Goal: Browse casually: Explore the website without a specific task or goal

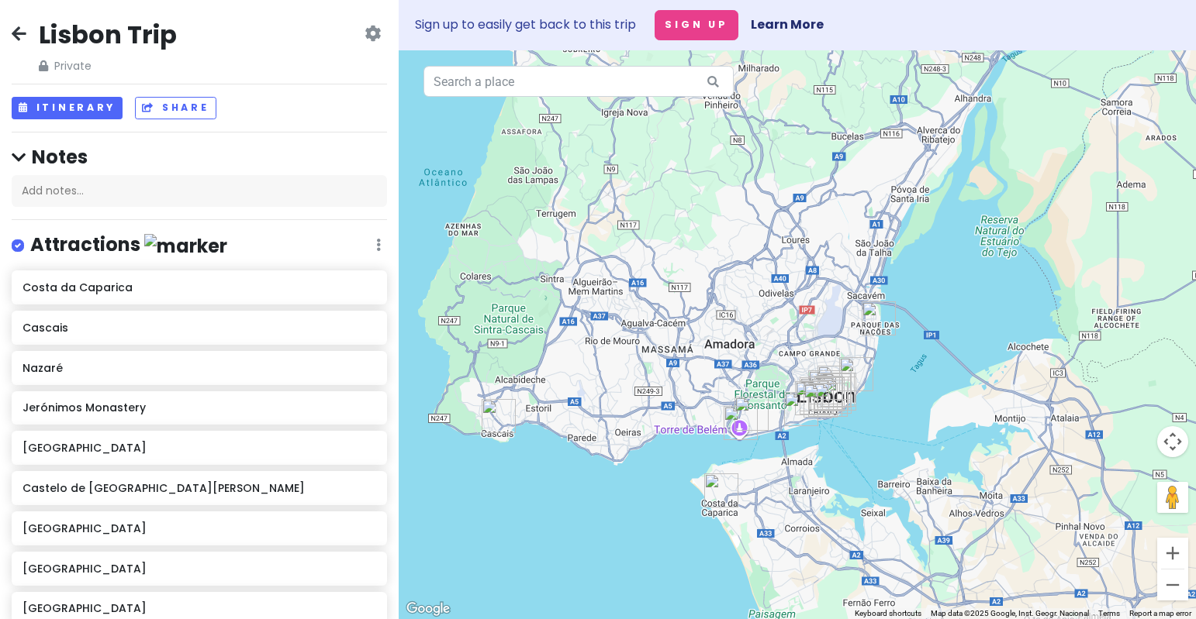
drag, startPoint x: 798, startPoint y: 464, endPoint x: 698, endPoint y: 319, distance: 176.1
click at [698, 319] on div at bounding box center [797, 334] width 797 height 569
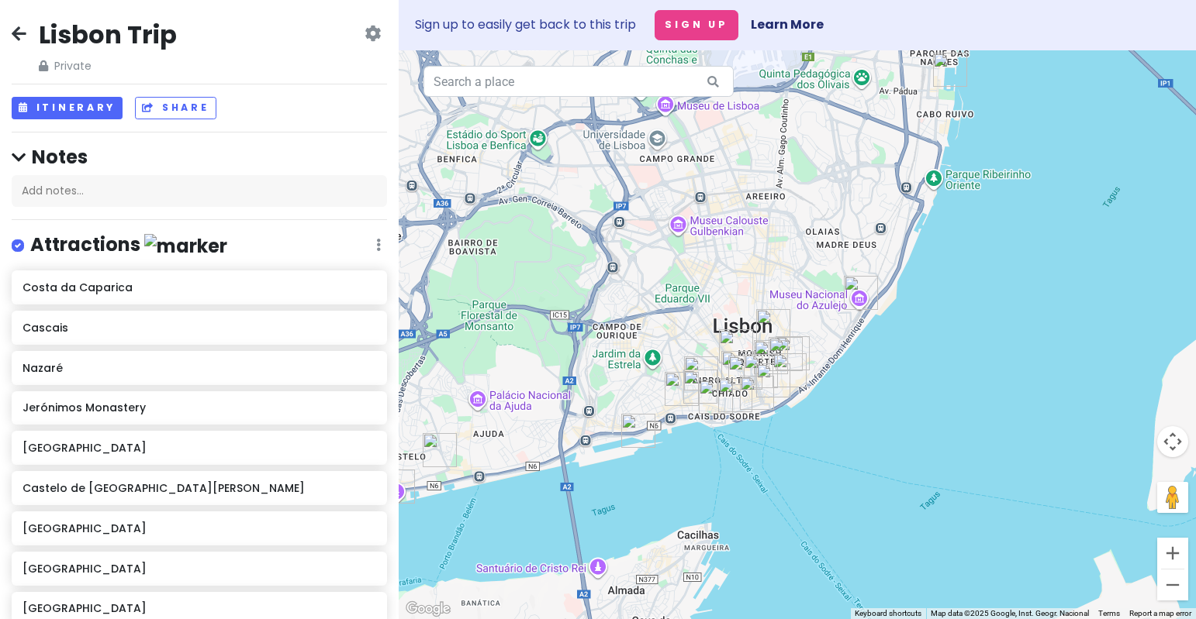
drag, startPoint x: 823, startPoint y: 364, endPoint x: 798, endPoint y: 259, distance: 108.5
click at [798, 259] on div at bounding box center [797, 334] width 797 height 569
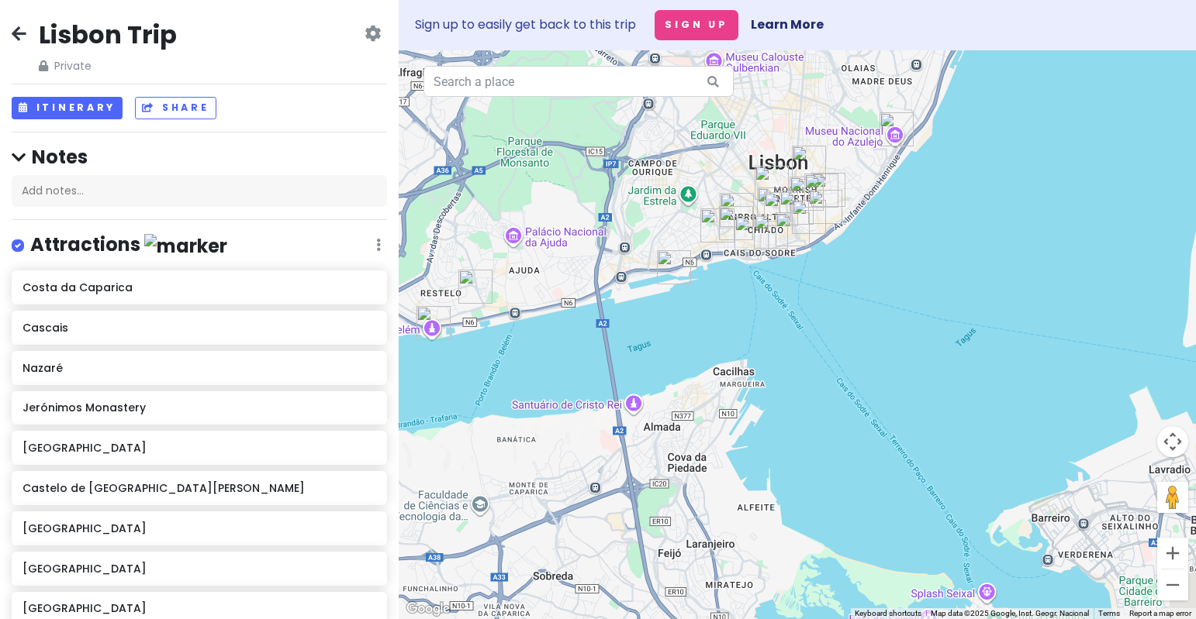
drag, startPoint x: 788, startPoint y: 267, endPoint x: 870, endPoint y: 132, distance: 158.2
click at [870, 133] on div at bounding box center [797, 334] width 797 height 569
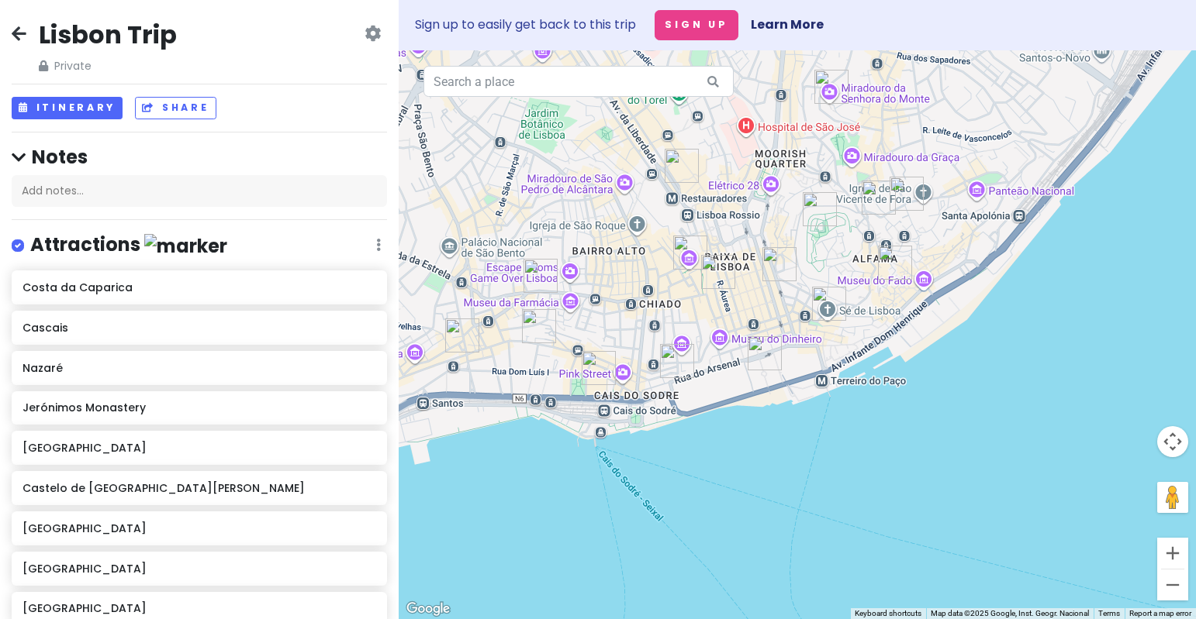
drag, startPoint x: 901, startPoint y: 248, endPoint x: 743, endPoint y: 268, distance: 159.4
click at [743, 268] on div at bounding box center [797, 334] width 797 height 569
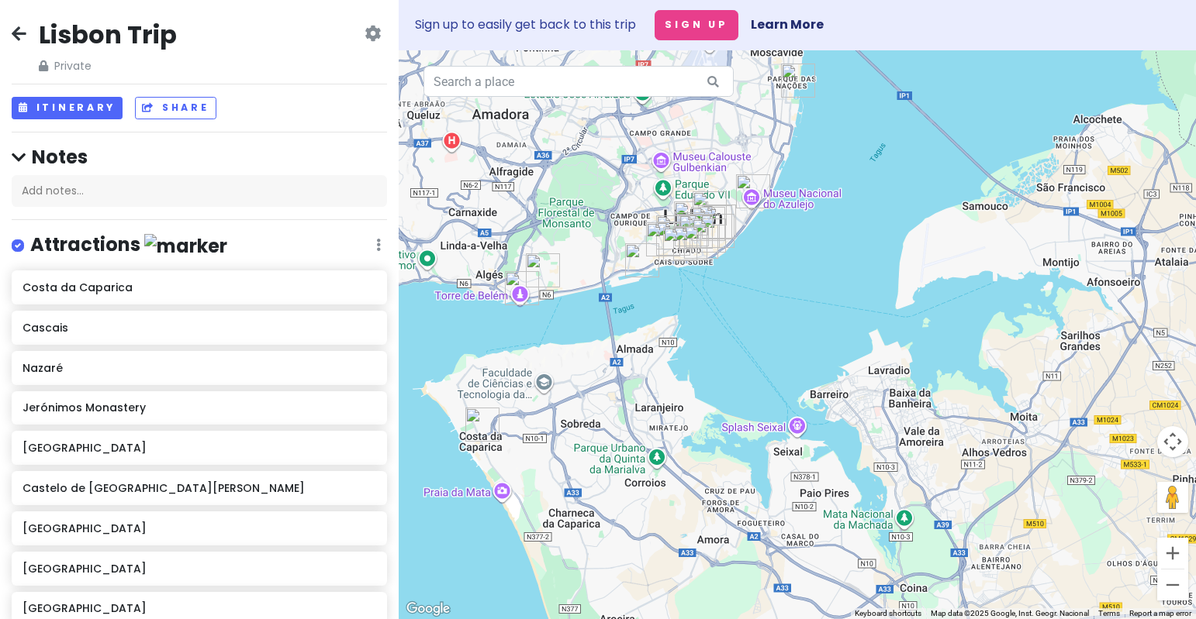
click at [478, 423] on img "Costa da Caparica" at bounding box center [482, 425] width 34 height 34
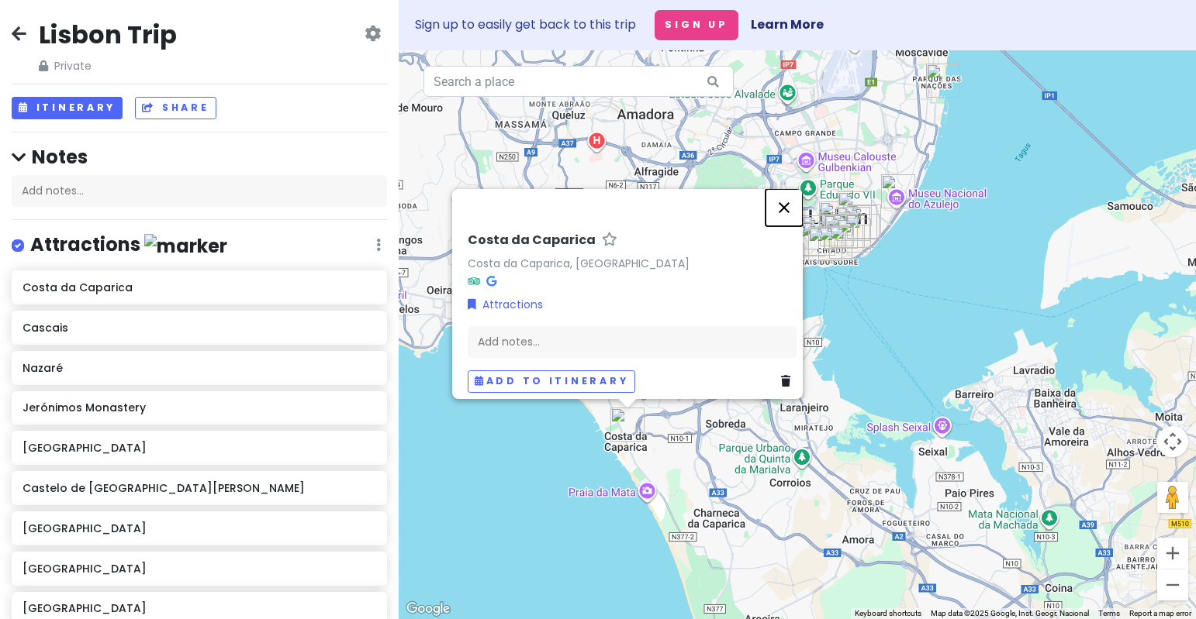
click at [790, 195] on button "Close" at bounding box center [783, 207] width 37 height 37
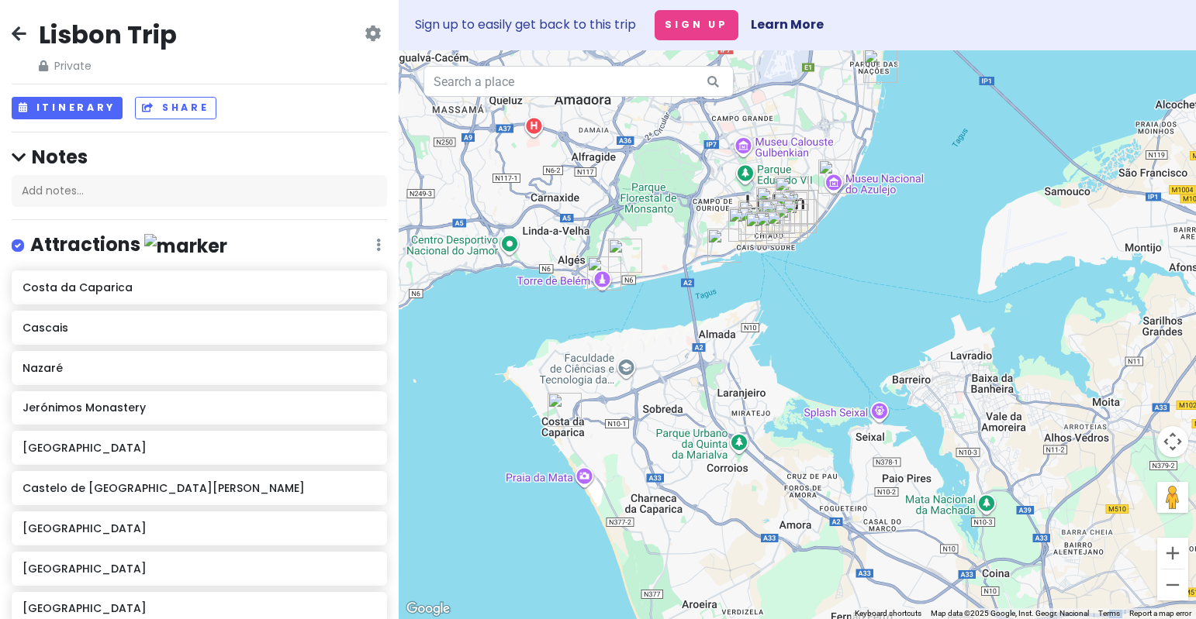
drag, startPoint x: 754, startPoint y: 237, endPoint x: 697, endPoint y: 196, distance: 69.9
click at [698, 196] on div at bounding box center [797, 334] width 797 height 569
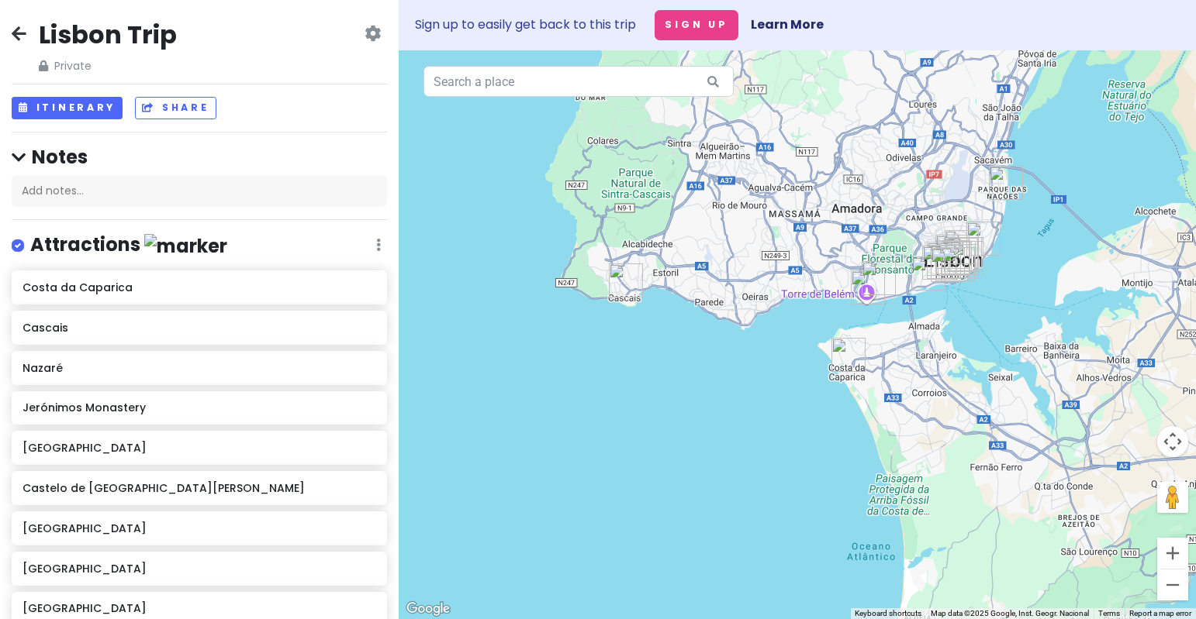
drag, startPoint x: 996, startPoint y: 130, endPoint x: 868, endPoint y: 392, distance: 290.9
click at [868, 392] on div at bounding box center [797, 334] width 797 height 569
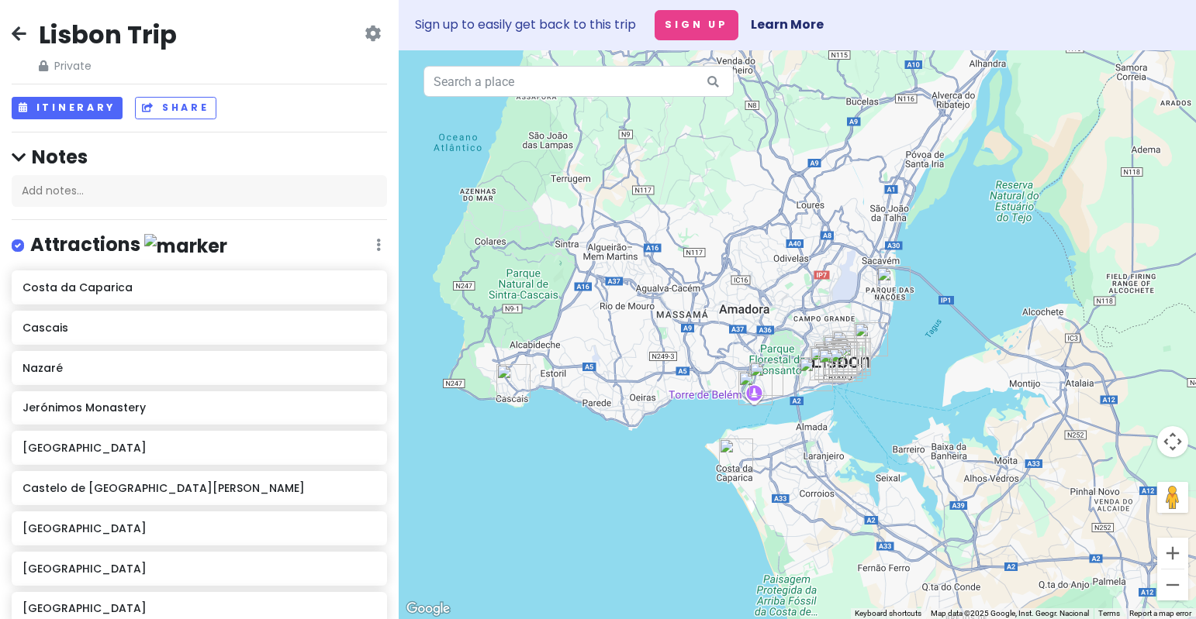
click at [506, 379] on img "Cascais" at bounding box center [513, 381] width 34 height 34
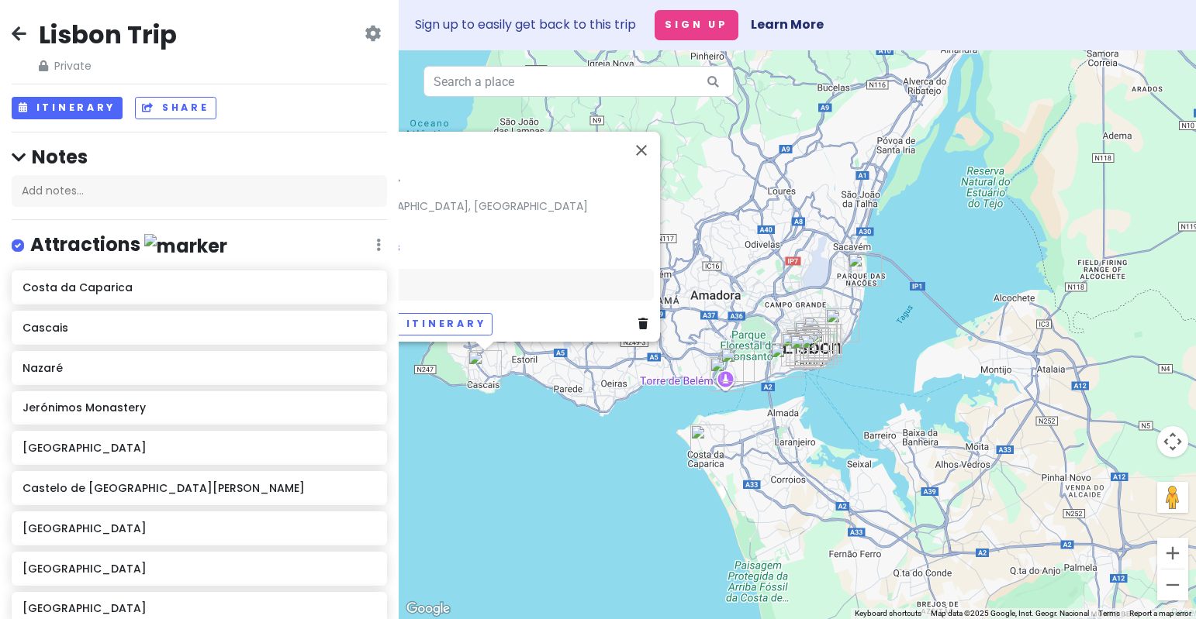
drag, startPoint x: 666, startPoint y: 419, endPoint x: 603, endPoint y: 412, distance: 63.1
click at [603, 412] on div "Cascais 2750 Cascais, Portugal Attractions Add notes... Add to itinerary" at bounding box center [797, 334] width 797 height 569
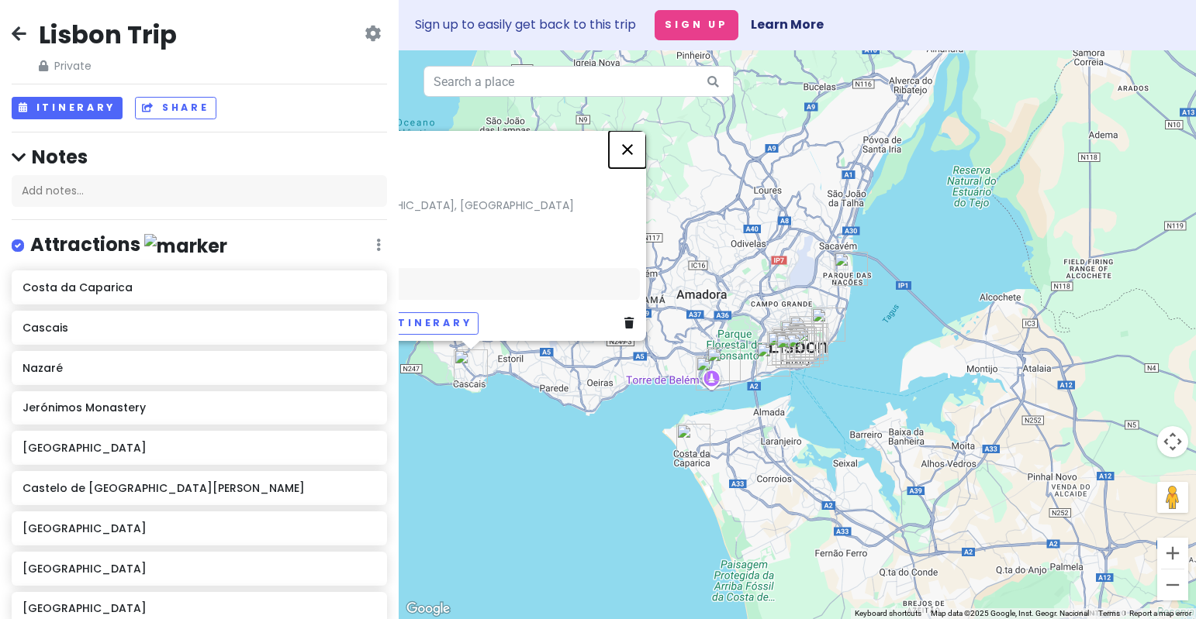
click at [637, 143] on button "Close" at bounding box center [627, 149] width 37 height 37
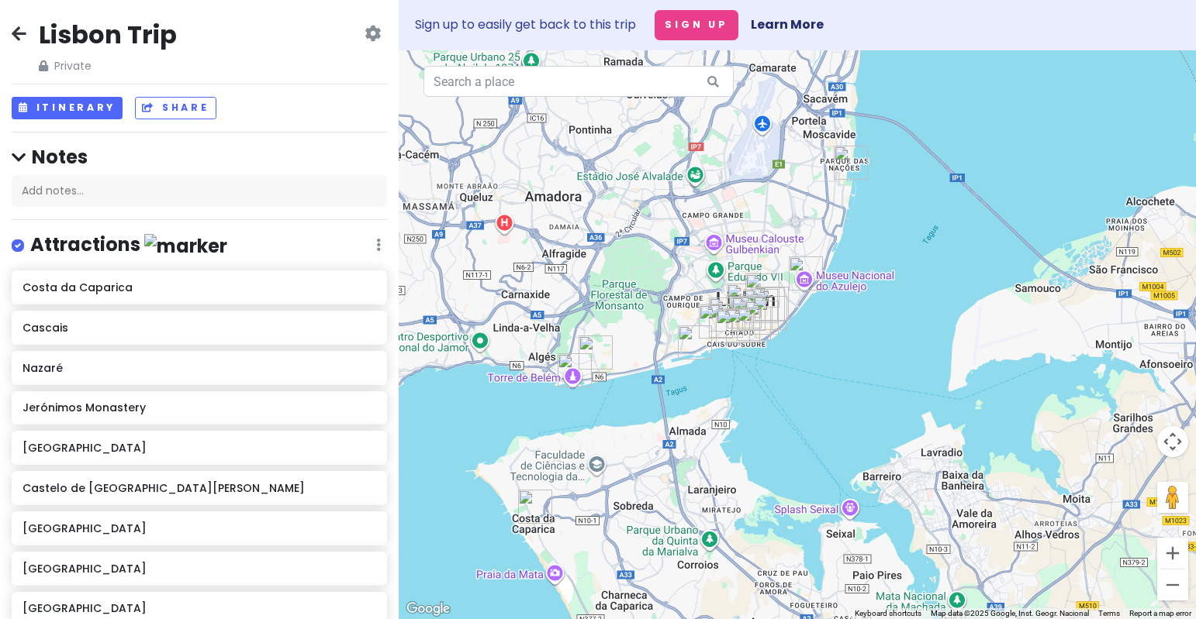
drag, startPoint x: 788, startPoint y: 318, endPoint x: 667, endPoint y: 473, distance: 196.7
click at [668, 473] on div at bounding box center [797, 334] width 797 height 569
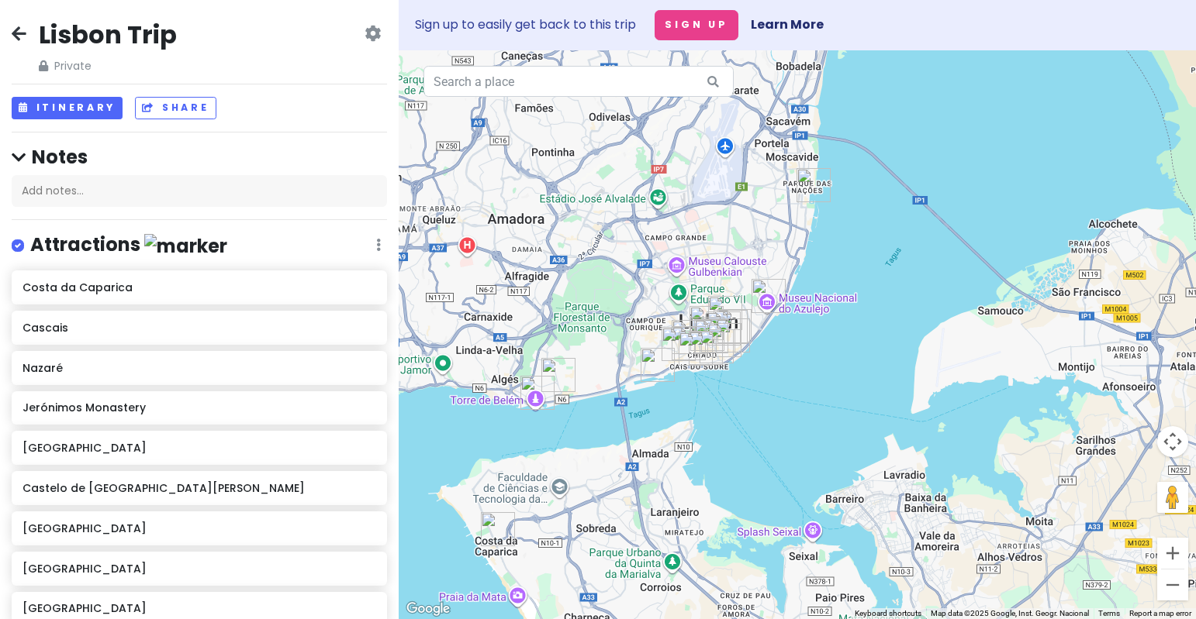
click at [533, 392] on img "Belém Tower" at bounding box center [537, 393] width 34 height 34
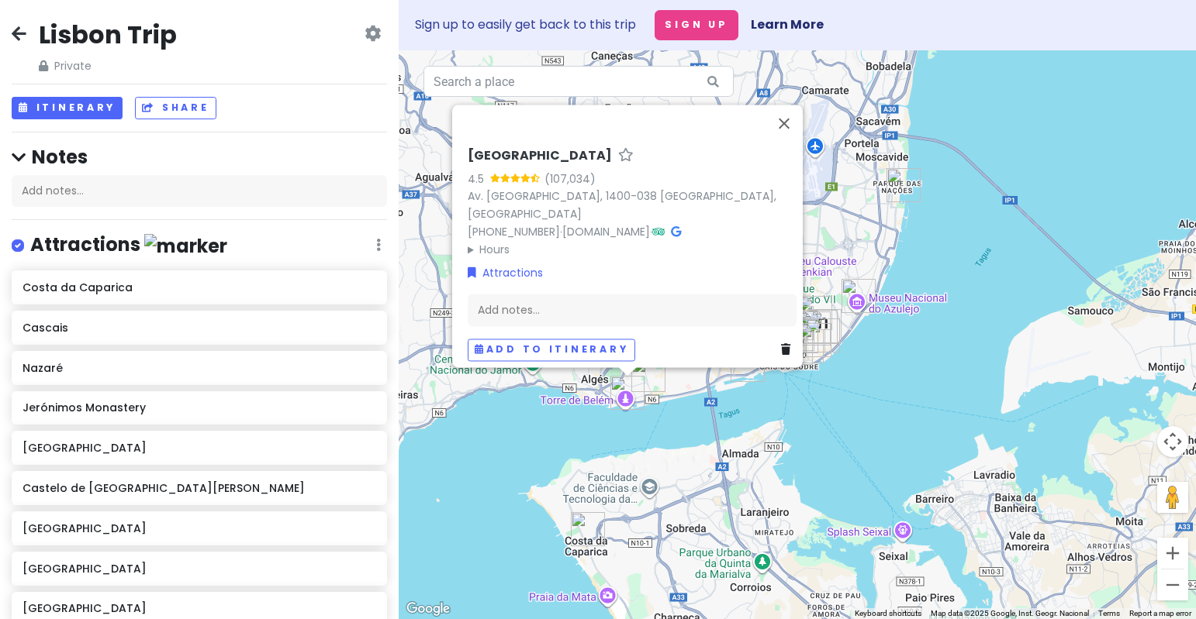
click at [647, 381] on img "Jerónimos Monastery" at bounding box center [648, 375] width 34 height 34
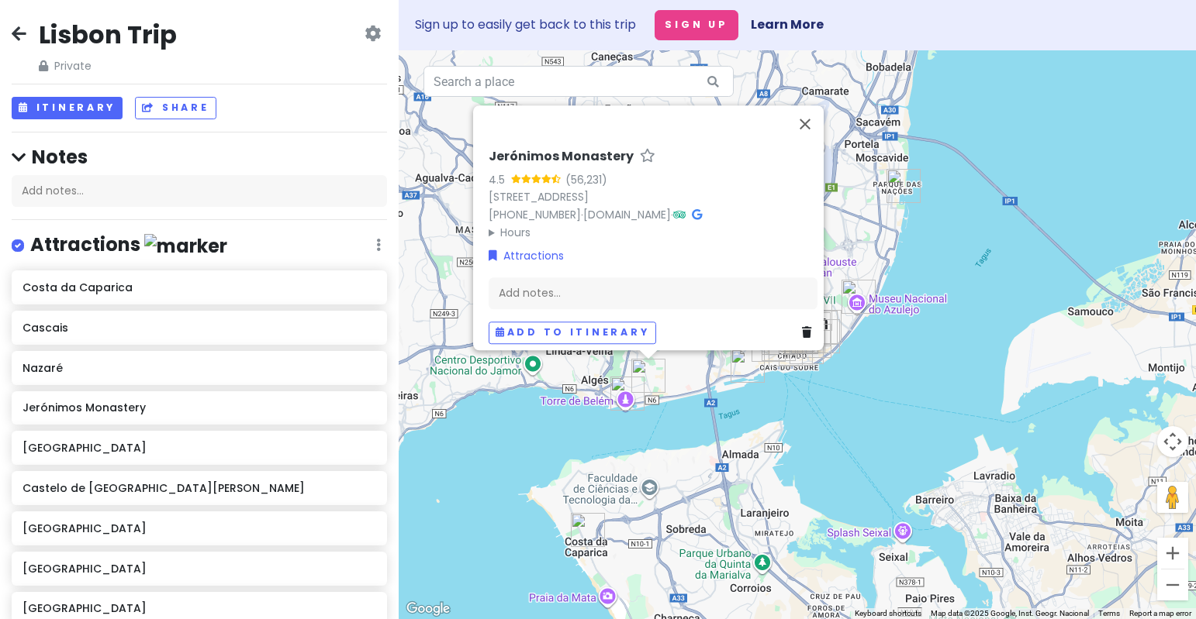
click at [825, 483] on div "Jerónimos Monastery 4.5 (56,231) Praça do Império 1400-206 Lisboa, 1400-206 Lis…" at bounding box center [797, 334] width 797 height 569
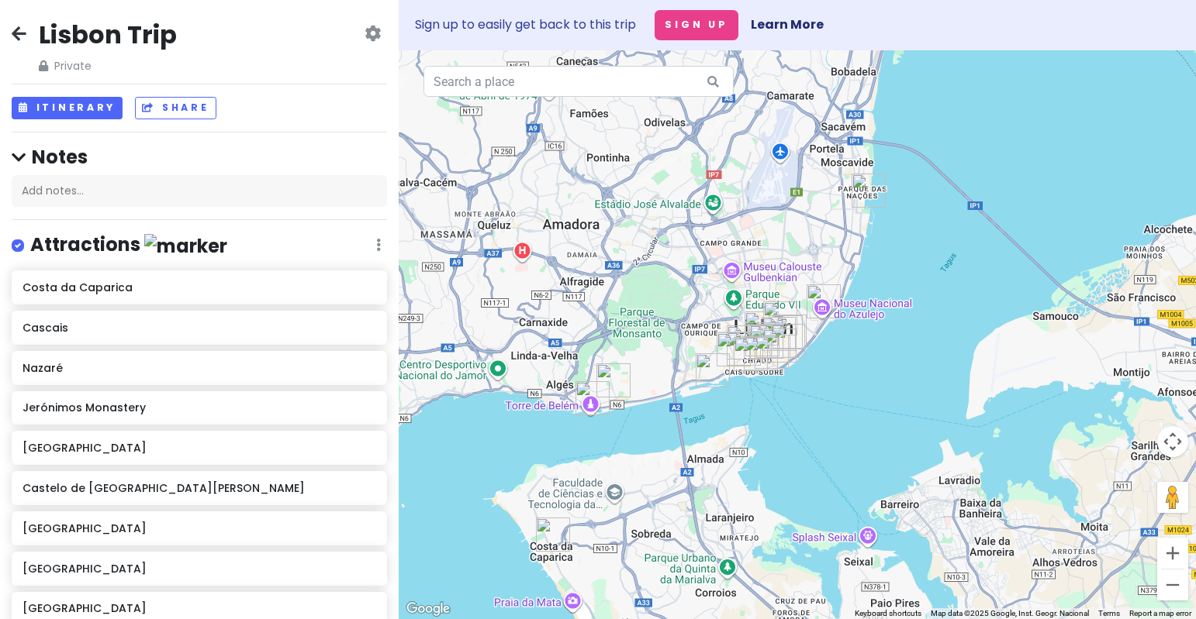
drag, startPoint x: 844, startPoint y: 414, endPoint x: 778, endPoint y: 427, distance: 66.4
click at [778, 427] on div at bounding box center [797, 334] width 797 height 569
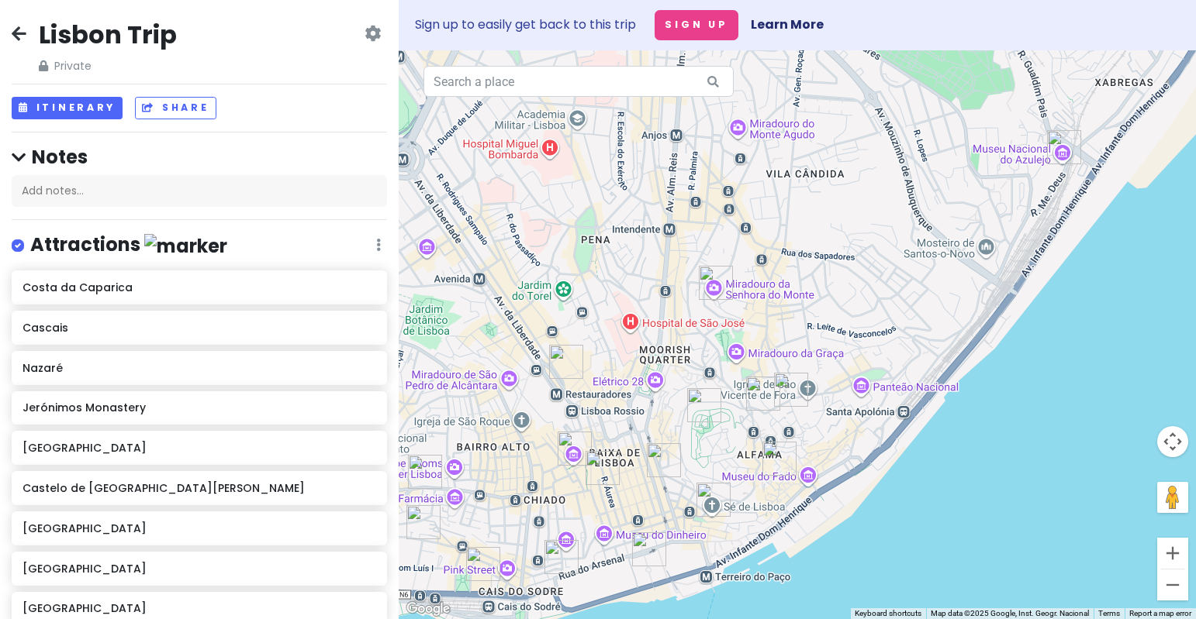
click at [647, 545] on img "Praça do Comércio" at bounding box center [649, 550] width 34 height 34
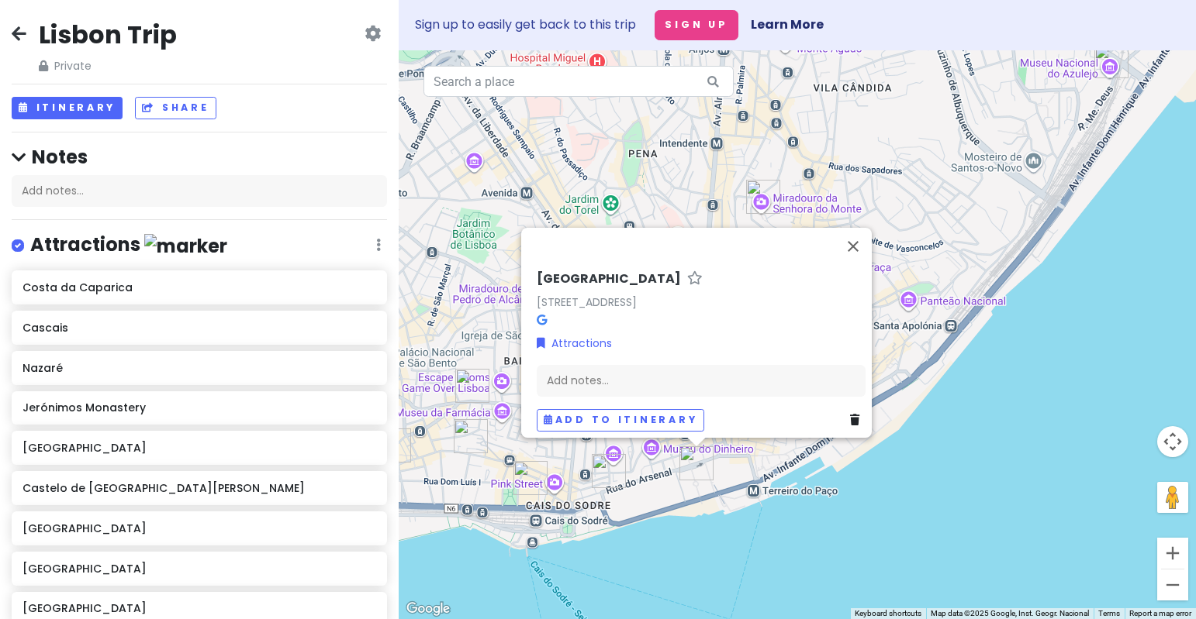
drag, startPoint x: 585, startPoint y: 575, endPoint x: 630, endPoint y: 485, distance: 100.6
click at [630, 485] on div "Praça do Comércio Praça do Comércio, 1100-148, Portugal Attractions Add notes..…" at bounding box center [797, 334] width 797 height 569
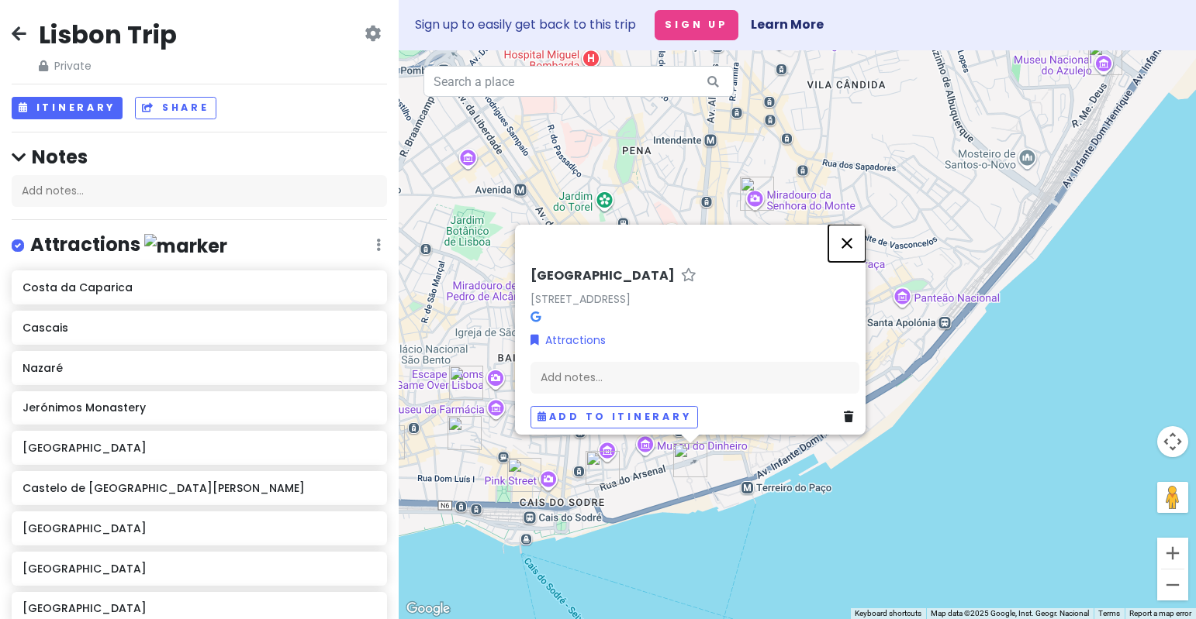
click at [861, 233] on button "Close" at bounding box center [846, 243] width 37 height 37
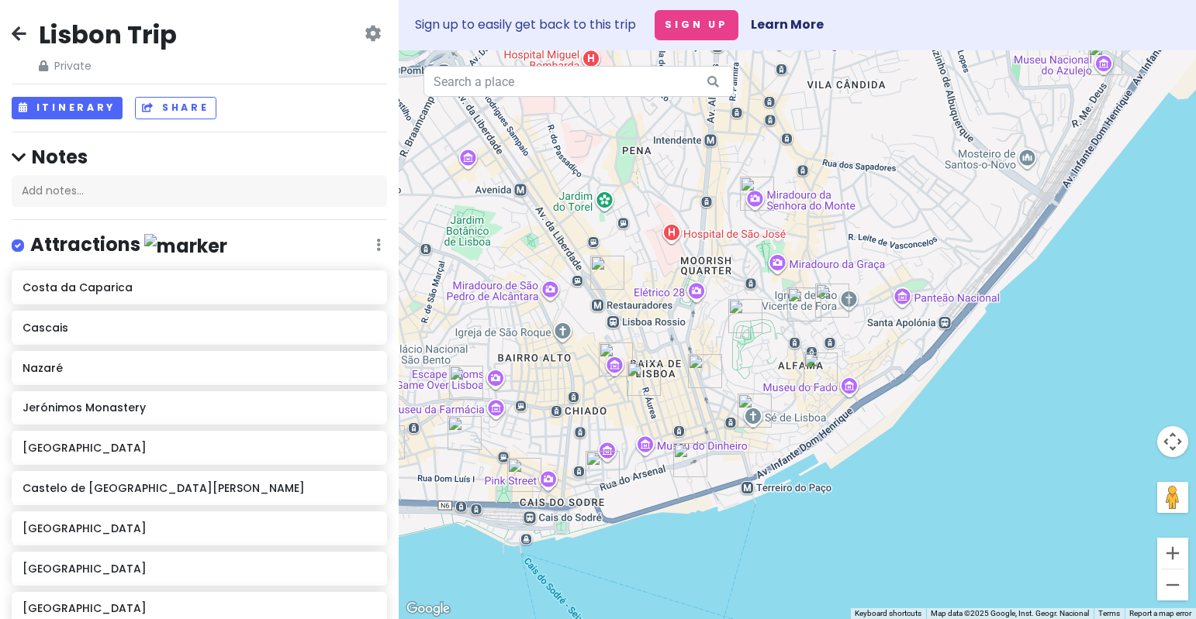
click at [612, 355] on img "Carmo Archaeological Museum" at bounding box center [616, 360] width 34 height 34
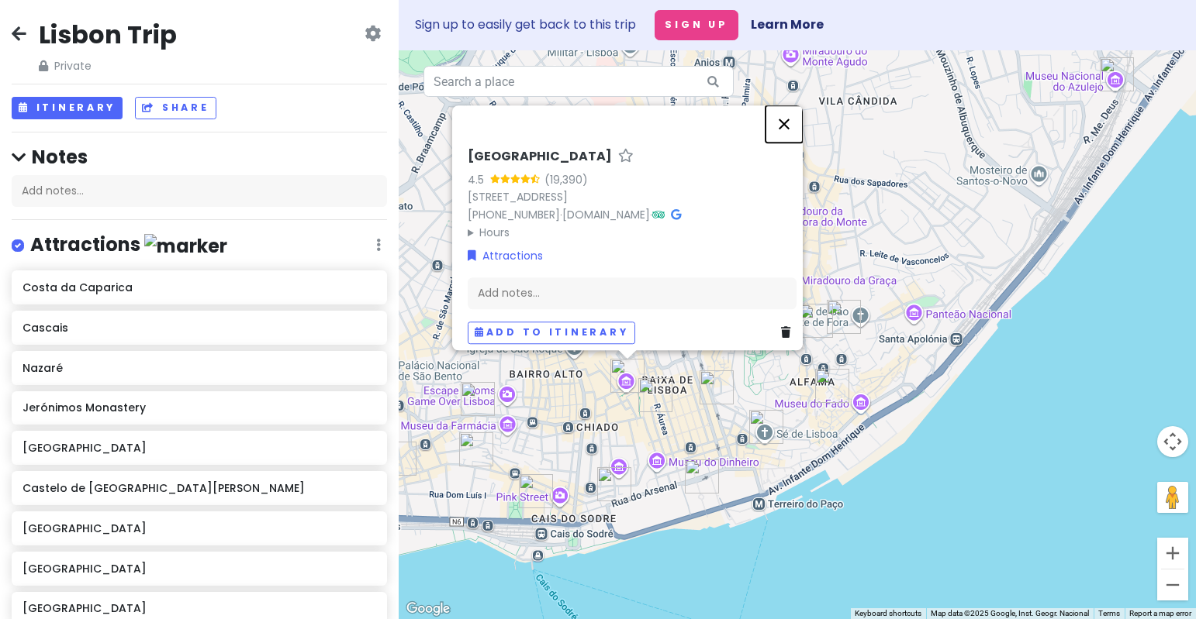
click at [790, 114] on button "Close" at bounding box center [783, 123] width 37 height 37
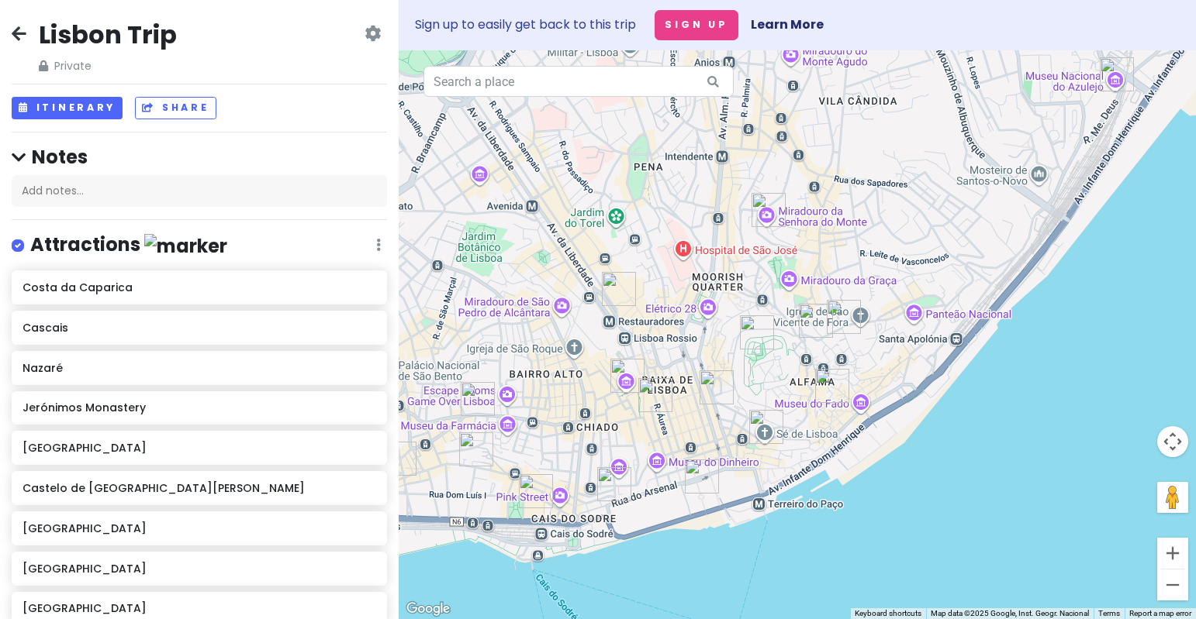
click at [764, 430] on img "Lisbon Cathedral" at bounding box center [766, 427] width 34 height 34
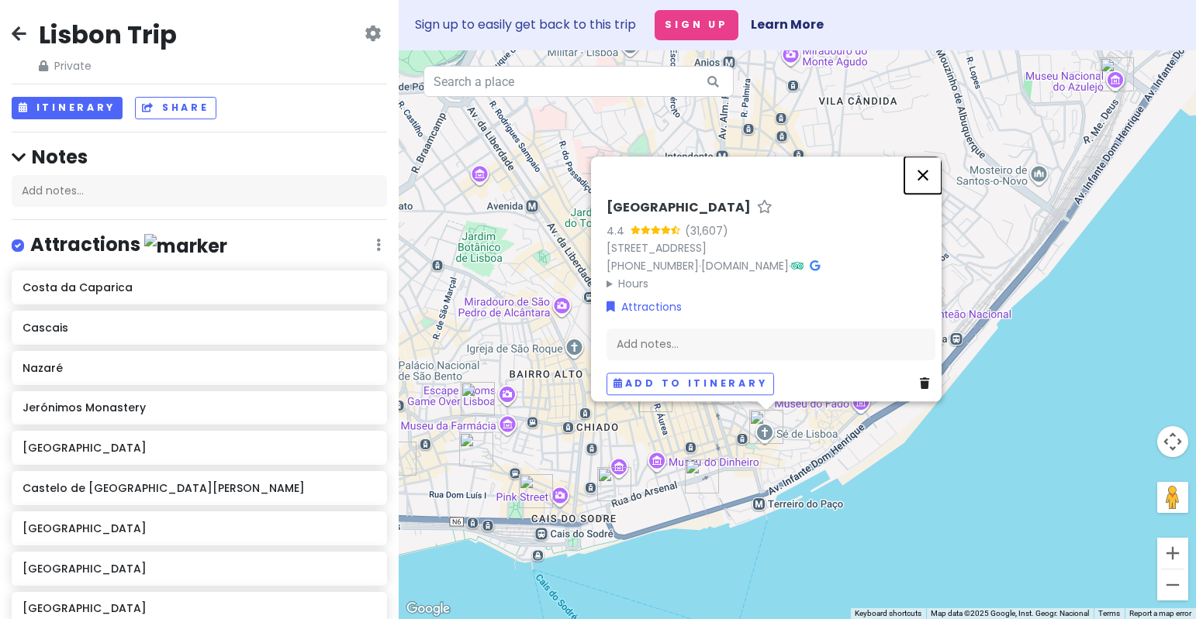
click at [931, 162] on button "Close" at bounding box center [922, 175] width 37 height 37
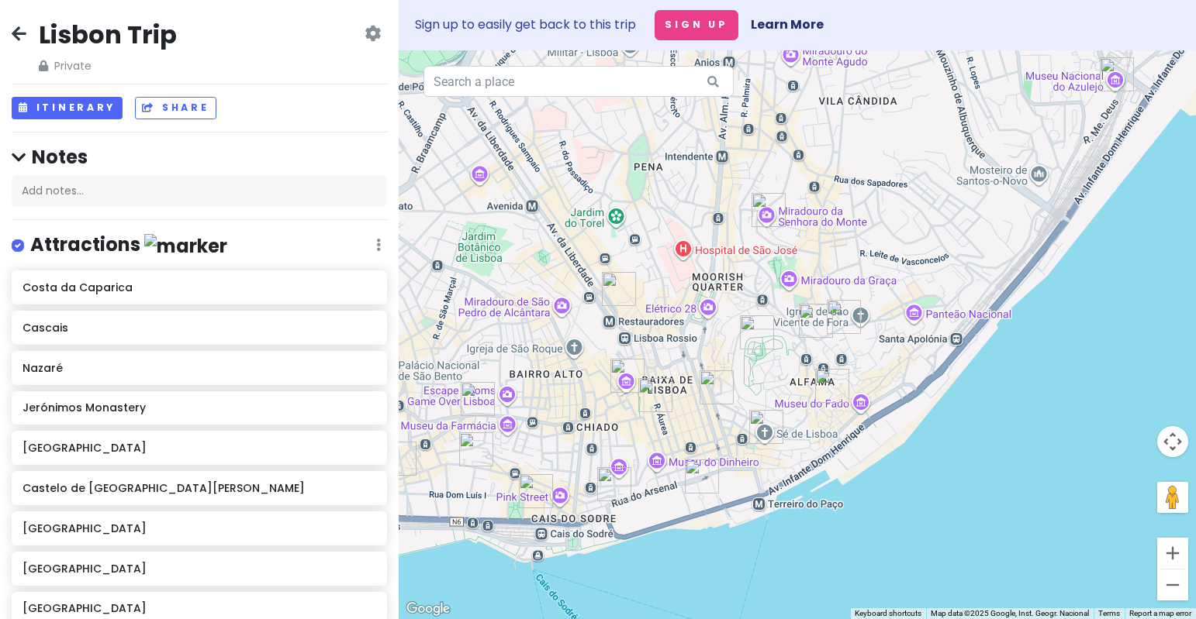
click at [756, 349] on img "Castelo de São Jorge" at bounding box center [757, 333] width 34 height 34
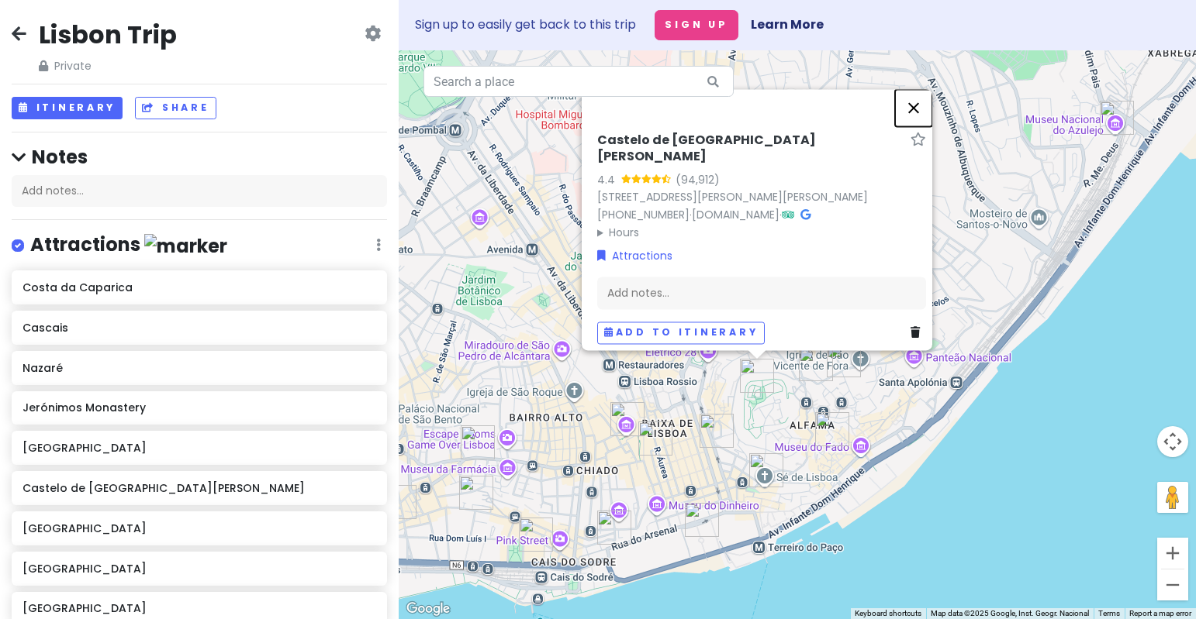
click at [919, 116] on button "Close" at bounding box center [913, 108] width 37 height 37
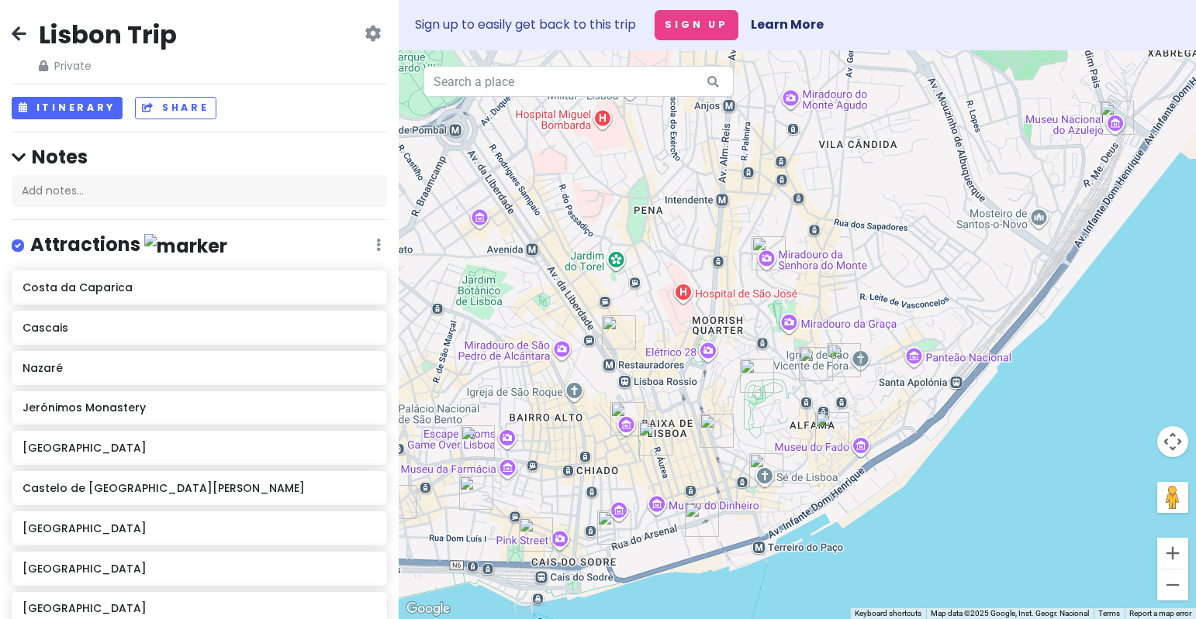
click at [765, 254] on img "Sunset at Miradouro da Senhora do Monte" at bounding box center [768, 253] width 34 height 34
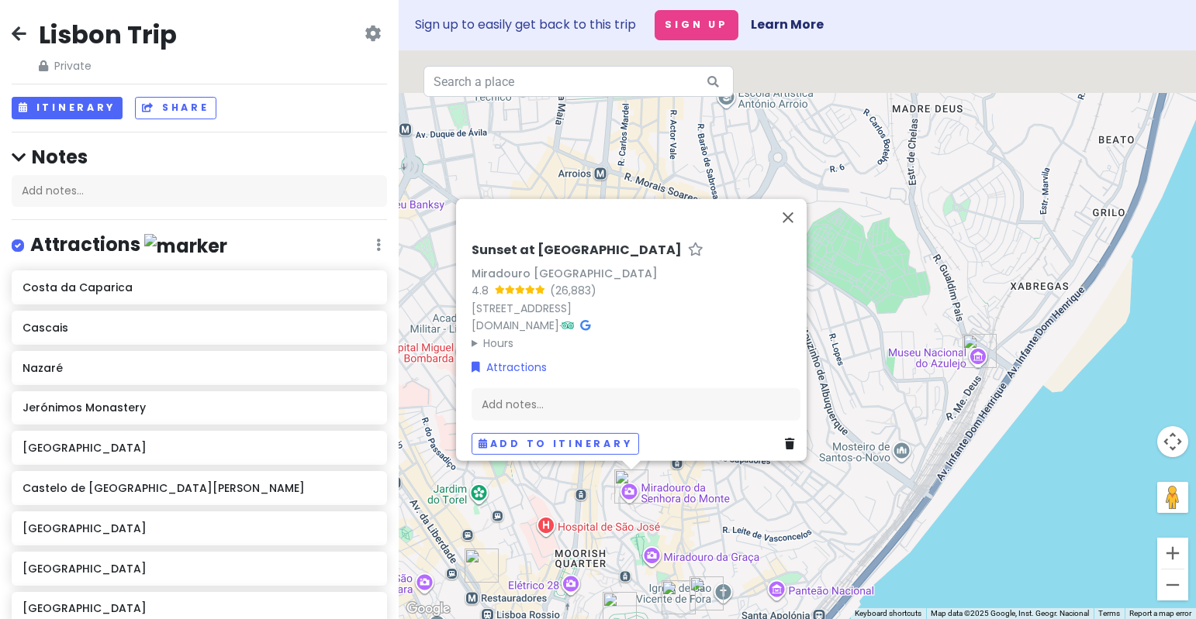
drag, startPoint x: 976, startPoint y: 164, endPoint x: 799, endPoint y: 279, distance: 211.4
click at [799, 280] on div "Sunset at Miradouro da Senhora do Monte Miradouro da Senhora do Monte 4.8 (26,8…" at bounding box center [797, 334] width 797 height 569
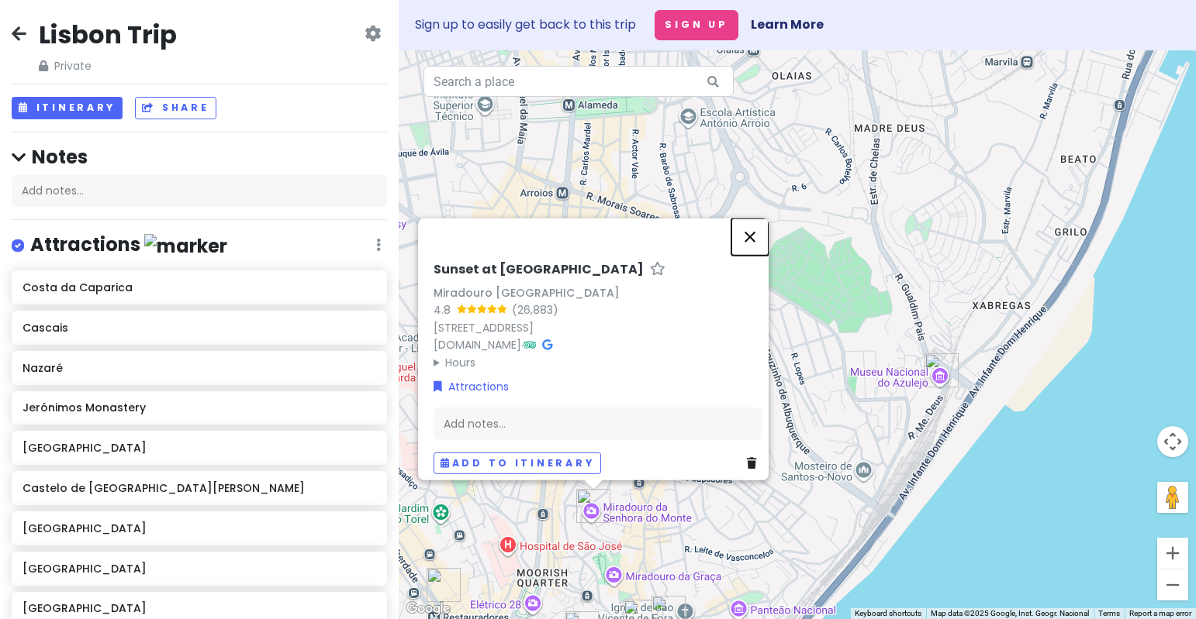
click at [754, 225] on button "Close" at bounding box center [749, 237] width 37 height 37
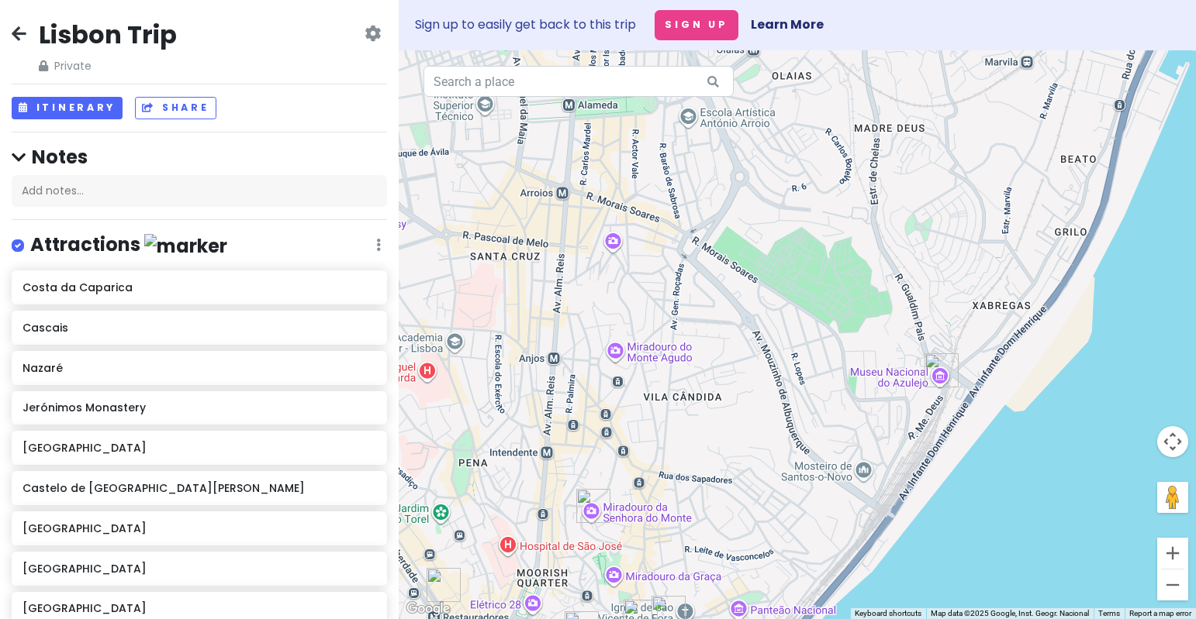
click at [940, 374] on img "National Tile Museum" at bounding box center [941, 371] width 34 height 34
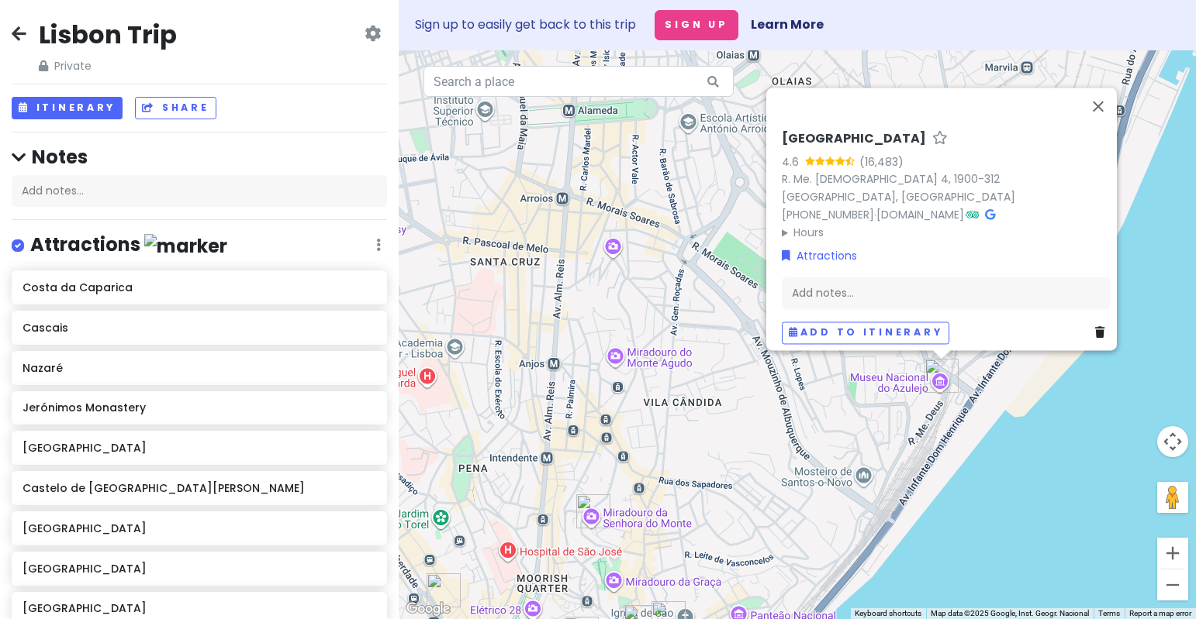
click at [819, 444] on div "National Tile Museum 4.6 (16,483) R. Me. Deus 4, 1900-312 Lisboa, Portugal +351…" at bounding box center [797, 334] width 797 height 569
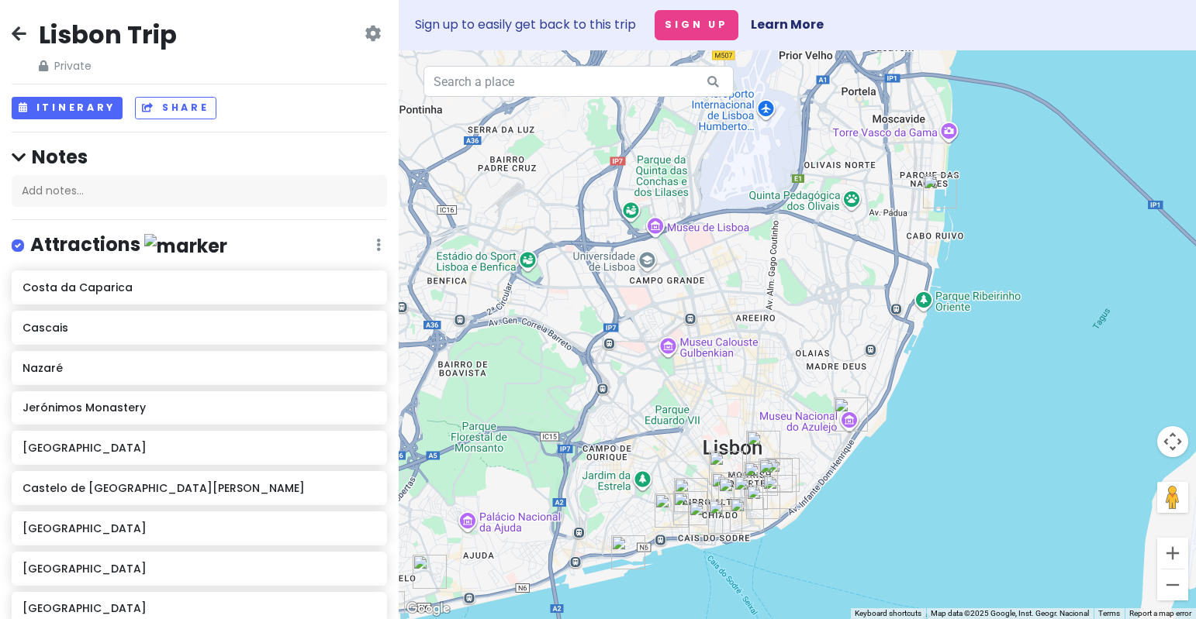
click at [937, 194] on img "Oceanário de Lisboa" at bounding box center [940, 191] width 34 height 34
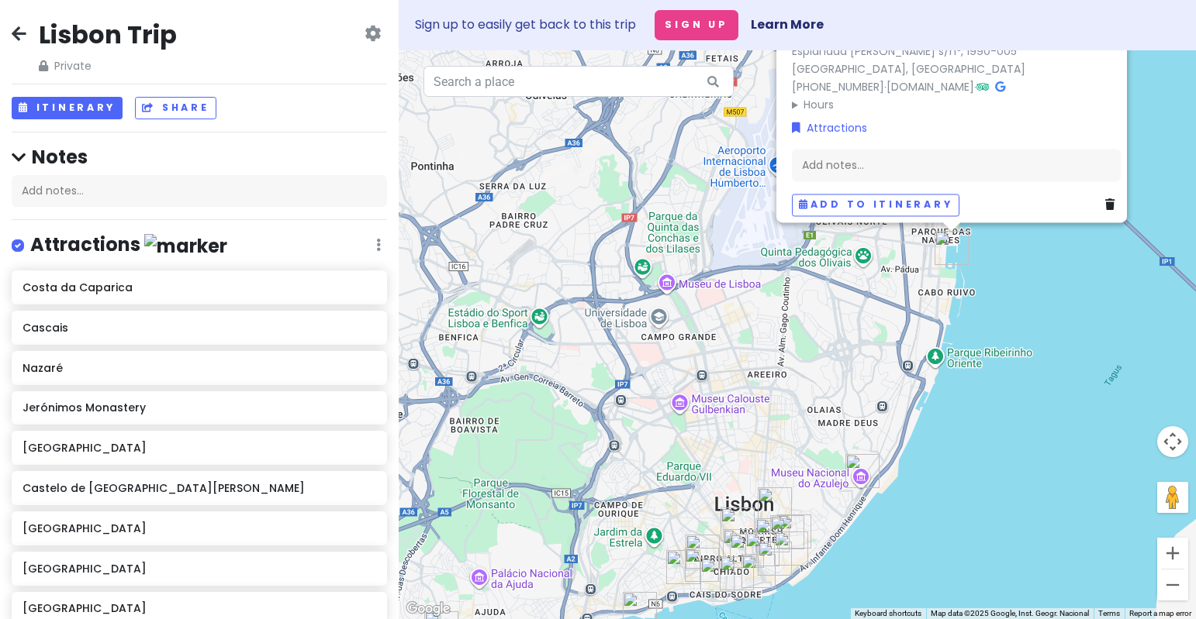
drag, startPoint x: 729, startPoint y: 496, endPoint x: 740, endPoint y: 364, distance: 133.1
click at [740, 364] on div "Oceanário de Lisboa 4.7 (95,757) Esplanada Dom Carlos I s/nº, 1990-005 Lisboa, …" at bounding box center [797, 334] width 797 height 569
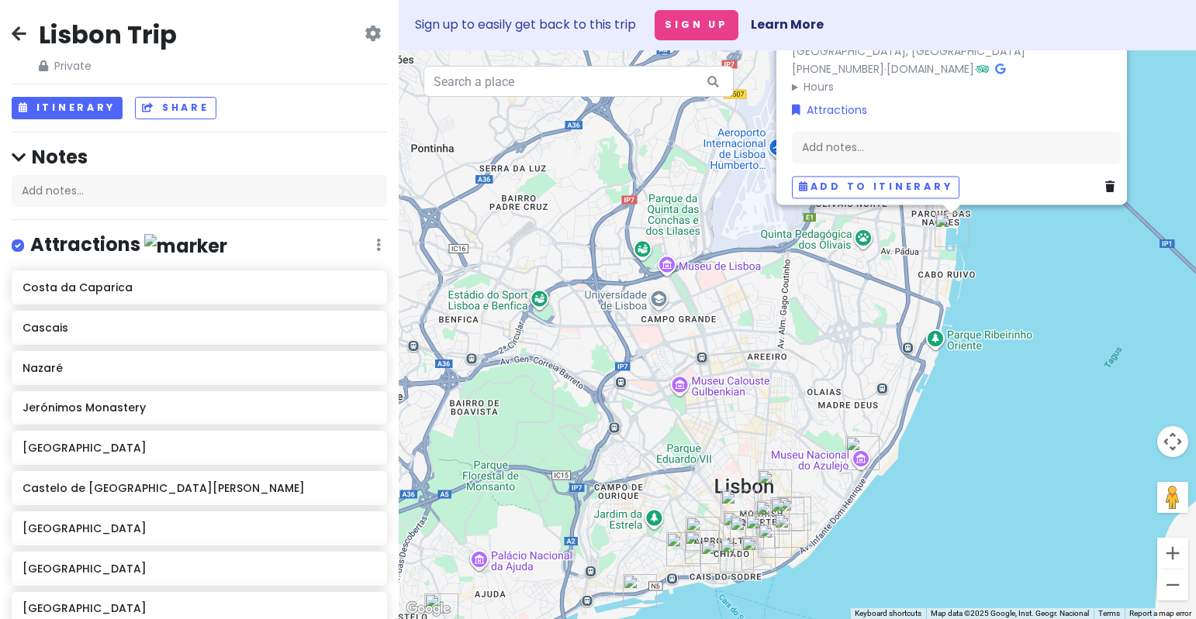
click at [844, 420] on div "Oceanário de Lisboa 4.7 (95,757) Esplanada Dom Carlos I s/nº, 1990-005 Lisboa, …" at bounding box center [797, 334] width 797 height 569
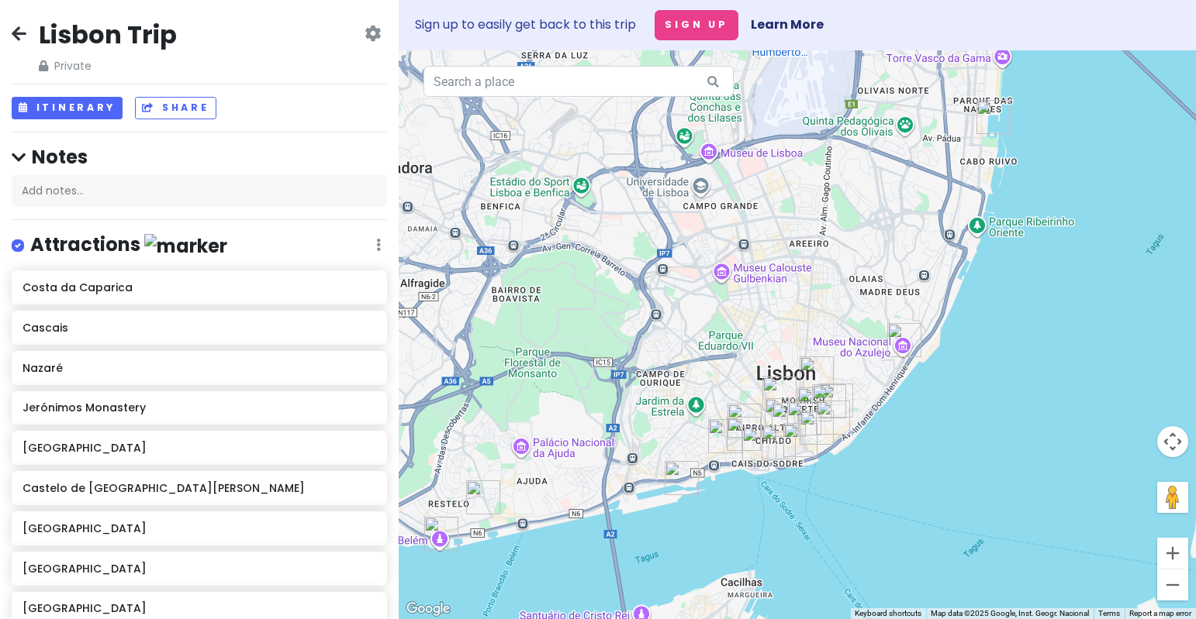
drag, startPoint x: 836, startPoint y: 433, endPoint x: 868, endPoint y: 312, distance: 125.3
click at [870, 311] on div at bounding box center [797, 334] width 797 height 569
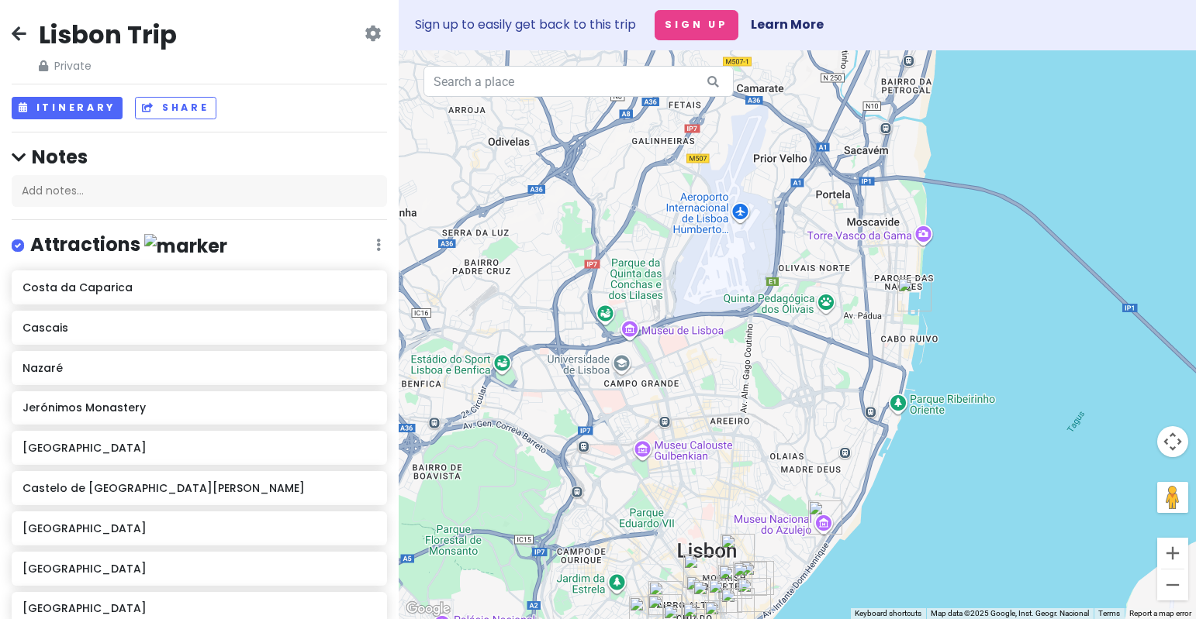
drag, startPoint x: 795, startPoint y: 320, endPoint x: 722, endPoint y: 507, distance: 200.8
click at [722, 507] on div at bounding box center [797, 334] width 797 height 569
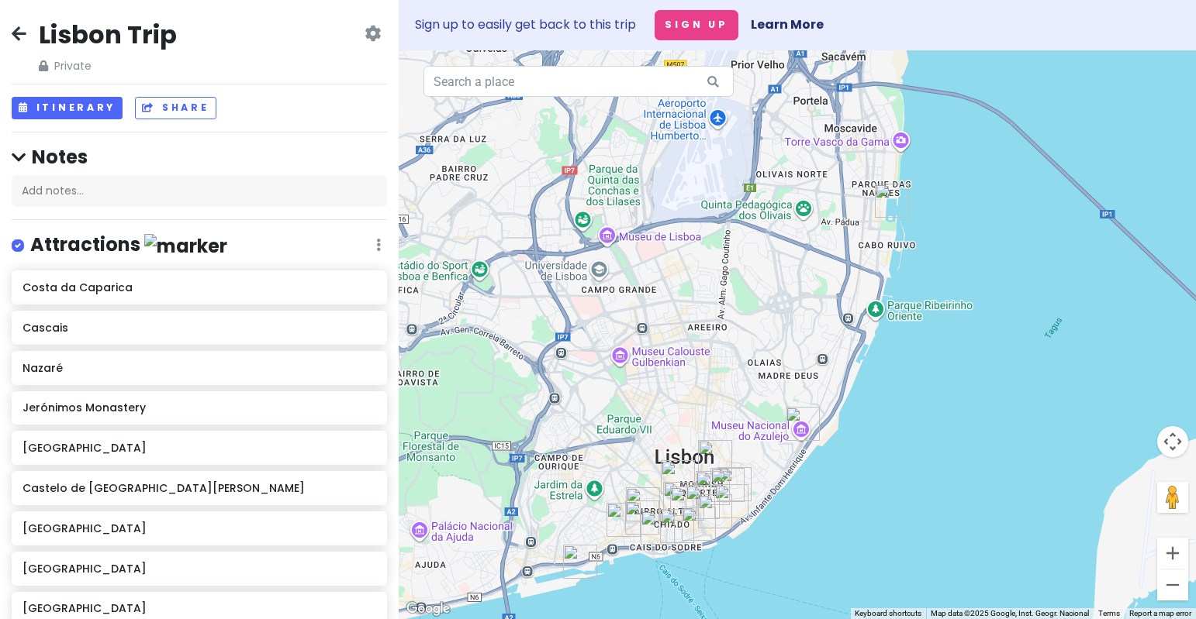
drag, startPoint x: 747, startPoint y: 547, endPoint x: 728, endPoint y: 447, distance: 101.9
click at [730, 447] on div at bounding box center [797, 334] width 797 height 569
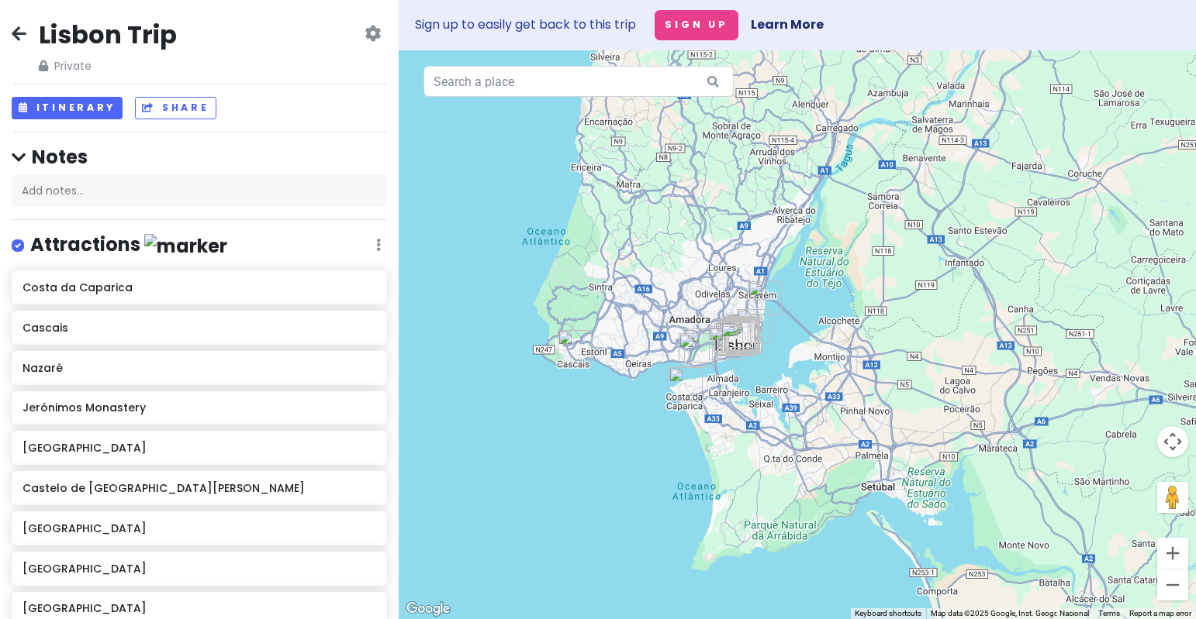
drag, startPoint x: 802, startPoint y: 269, endPoint x: 780, endPoint y: 265, distance: 22.1
click at [780, 265] on div at bounding box center [797, 334] width 797 height 569
